Goal: Task Accomplishment & Management: Manage account settings

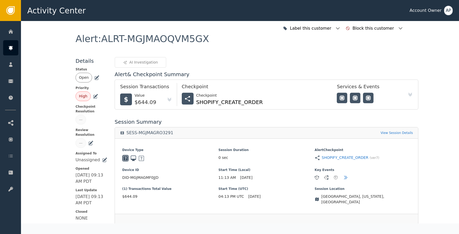
click at [96, 79] on icon at bounding box center [96, 77] width 5 height 5
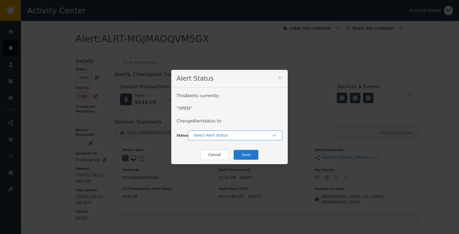
click at [210, 139] on div "Select Alert Status" at bounding box center [235, 135] width 94 height 10
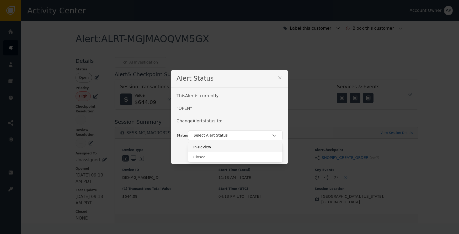
drag, startPoint x: 213, startPoint y: 149, endPoint x: 220, endPoint y: 151, distance: 7.6
click at [213, 149] on div "In-Review" at bounding box center [235, 147] width 84 height 6
click at [243, 153] on button "Save" at bounding box center [246, 154] width 26 height 11
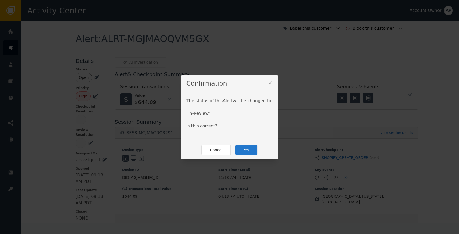
drag, startPoint x: 240, startPoint y: 150, endPoint x: 238, endPoint y: 144, distance: 6.7
click at [240, 150] on button "Yes" at bounding box center [246, 149] width 23 height 11
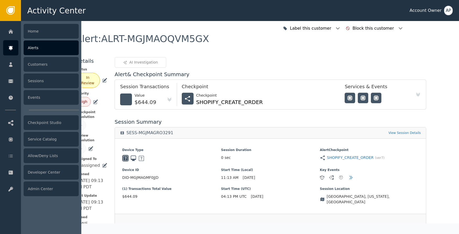
click at [38, 48] on div "Alerts" at bounding box center [51, 47] width 55 height 15
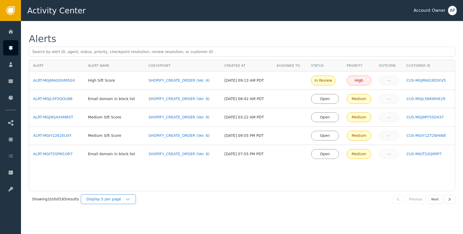
click at [117, 201] on div "Display 5 per page" at bounding box center [105, 199] width 39 height 6
drag, startPoint x: 120, startPoint y: 221, endPoint x: 129, endPoint y: 214, distance: 10.9
click at [120, 221] on div "Display 25 per page" at bounding box center [110, 221] width 42 height 6
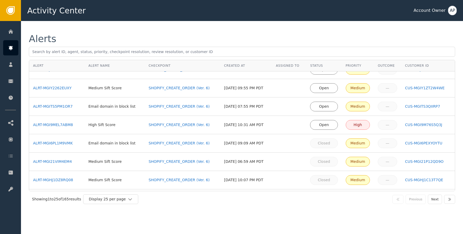
scroll to position [52, 0]
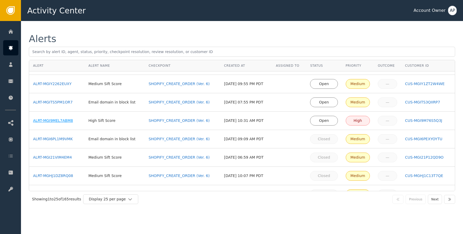
click at [52, 120] on div "ALRT-MGI9MEL7ABM8" at bounding box center [56, 121] width 47 height 6
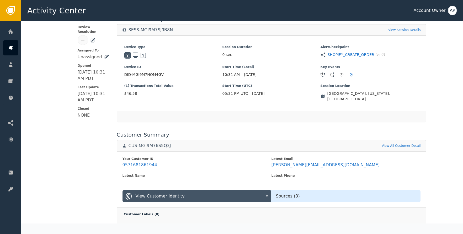
scroll to position [110, 0]
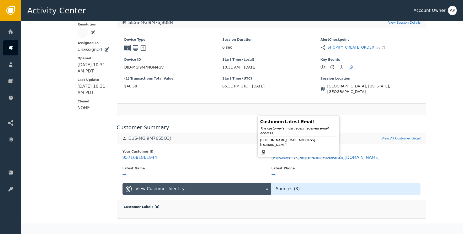
click at [265, 149] on icon at bounding box center [262, 151] width 5 height 5
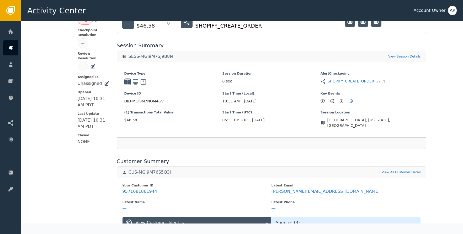
scroll to position [0, 0]
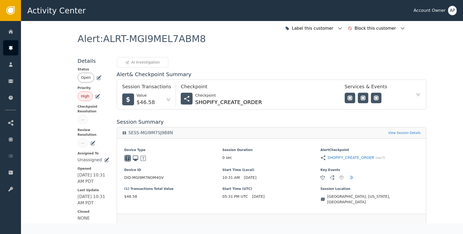
drag, startPoint x: 95, startPoint y: 76, endPoint x: 100, endPoint y: 81, distance: 6.5
click at [96, 77] on icon at bounding box center [98, 77] width 5 height 5
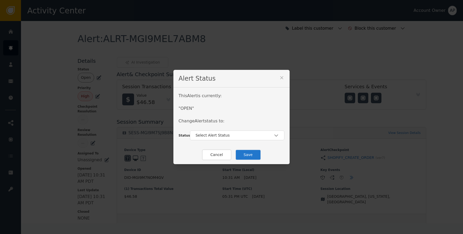
drag, startPoint x: 207, startPoint y: 134, endPoint x: 211, endPoint y: 141, distance: 8.2
click at [207, 135] on div "Select Alert Status" at bounding box center [234, 135] width 78 height 6
drag, startPoint x: 212, startPoint y: 155, endPoint x: 224, endPoint y: 155, distance: 11.8
click at [212, 155] on div "Closed" at bounding box center [237, 157] width 84 height 6
drag, startPoint x: 258, startPoint y: 155, endPoint x: 255, endPoint y: 154, distance: 2.7
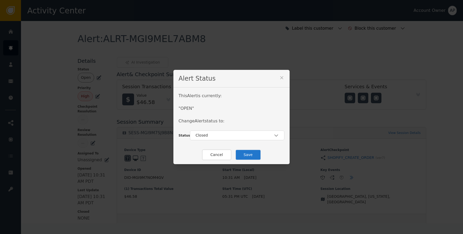
click at [258, 155] on div "Cancel Save" at bounding box center [231, 154] width 116 height 19
click at [253, 155] on button "Save" at bounding box center [248, 154] width 26 height 11
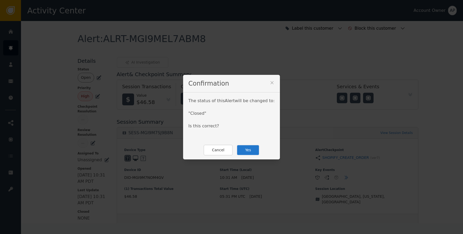
click at [269, 84] on icon at bounding box center [271, 82] width 5 height 5
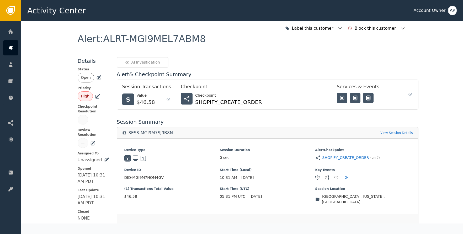
click at [97, 77] on icon at bounding box center [99, 77] width 4 height 4
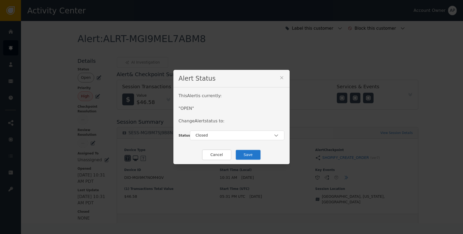
click at [225, 141] on div "This Alert is currently: " OPEN " Change Alert status to: Status Closed" at bounding box center [231, 116] width 116 height 58
click at [245, 157] on button "Save" at bounding box center [248, 154] width 26 height 11
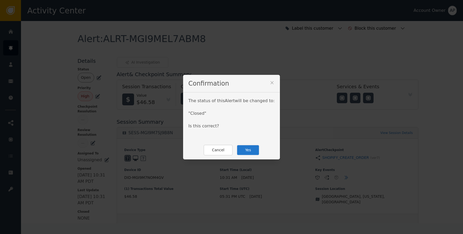
drag, startPoint x: 240, startPoint y: 150, endPoint x: 236, endPoint y: 148, distance: 4.3
click at [240, 149] on button "Yes" at bounding box center [248, 149] width 23 height 11
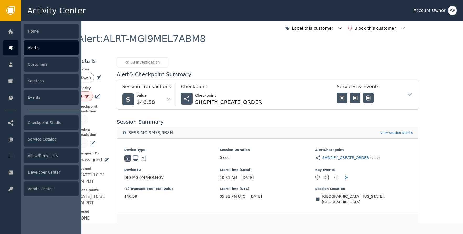
click at [8, 49] on icon at bounding box center [10, 48] width 5 height 6
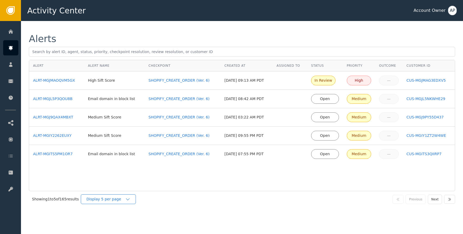
click at [125, 197] on div "Display 5 per page" at bounding box center [105, 199] width 39 height 6
click at [131, 219] on div "Display 25 per page" at bounding box center [110, 221] width 42 height 6
